Goal: Entertainment & Leisure: Consume media (video, audio)

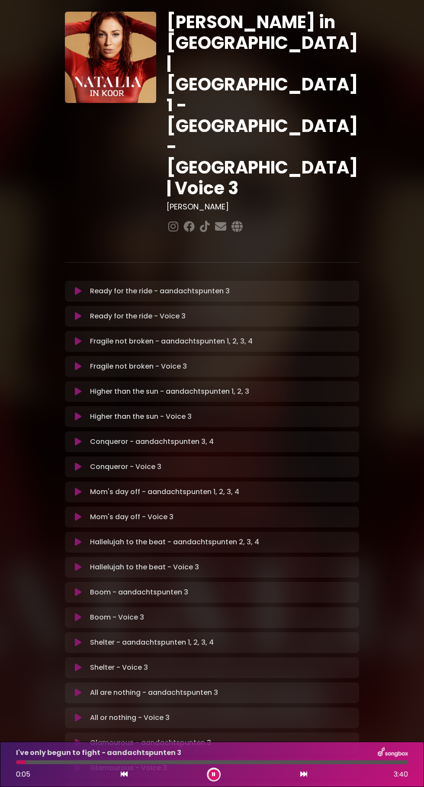
scroll to position [13, 0]
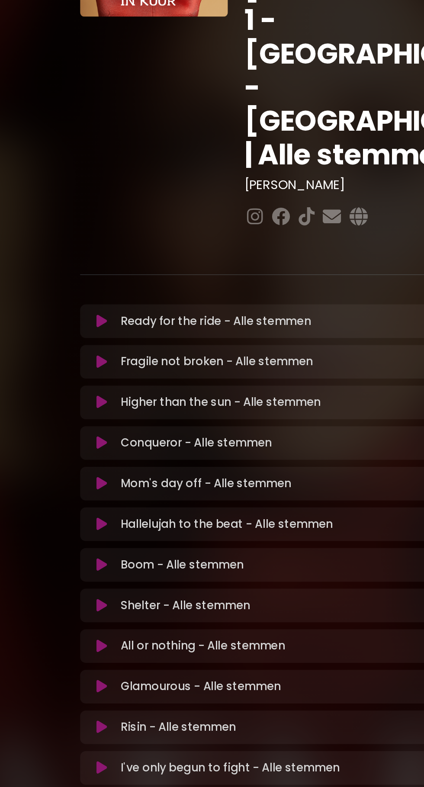
click at [78, 299] on icon at bounding box center [78, 303] width 6 height 9
